Goal: Task Accomplishment & Management: Use online tool/utility

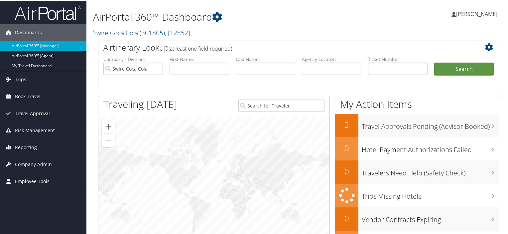
click at [31, 178] on span "Employee Tools" at bounding box center [32, 180] width 35 height 17
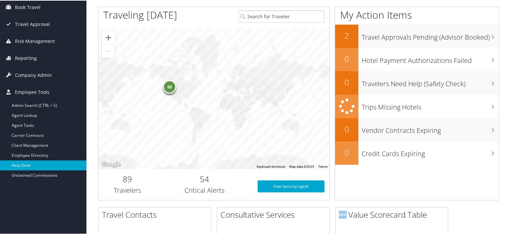
scroll to position [100, 0]
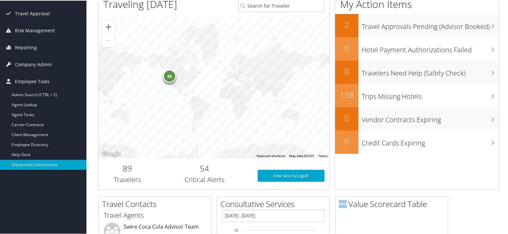
click at [50, 160] on link "Unclaimed Commissions" at bounding box center [43, 164] width 86 height 10
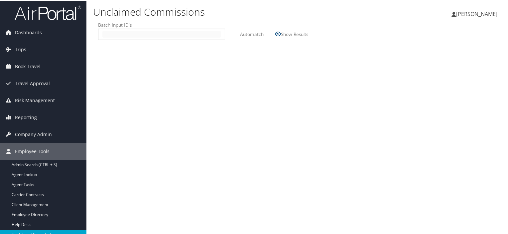
click at [104, 33] on input "text" at bounding box center [161, 33] width 118 height 7
type input "2508111"
click at [249, 33] on label "Automatch" at bounding box center [252, 33] width 24 height 12
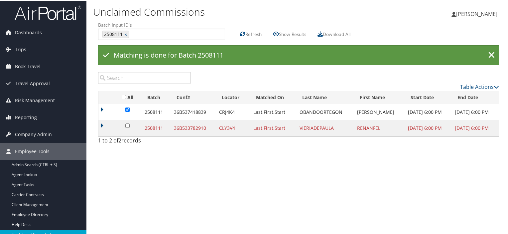
click at [189, 191] on div "Unclaimed Commissions [PERSON_NAME] [PERSON_NAME] My Settings Travel Agency Con…" at bounding box center [298, 117] width 425 height 234
click at [233, 127] on td "CLY3V4" at bounding box center [233, 127] width 34 height 16
drag, startPoint x: 232, startPoint y: 127, endPoint x: 216, endPoint y: 128, distance: 16.0
click at [216, 128] on td "CLY3V4" at bounding box center [233, 127] width 34 height 16
copy td "CLY3V4"
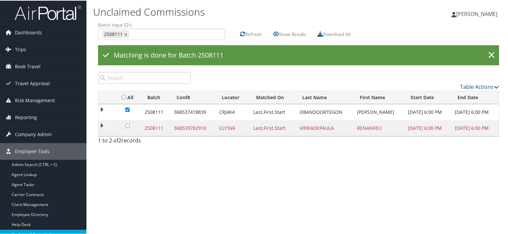
click at [323, 34] on icon at bounding box center [320, 33] width 5 height 5
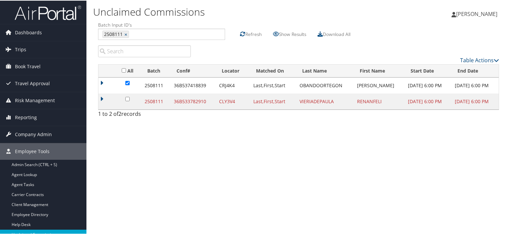
click at [160, 153] on div "Unclaimed Commissions [PERSON_NAME] [PERSON_NAME] My Settings Travel Agency Con…" at bounding box center [298, 117] width 425 height 234
